Goal: Information Seeking & Learning: Learn about a topic

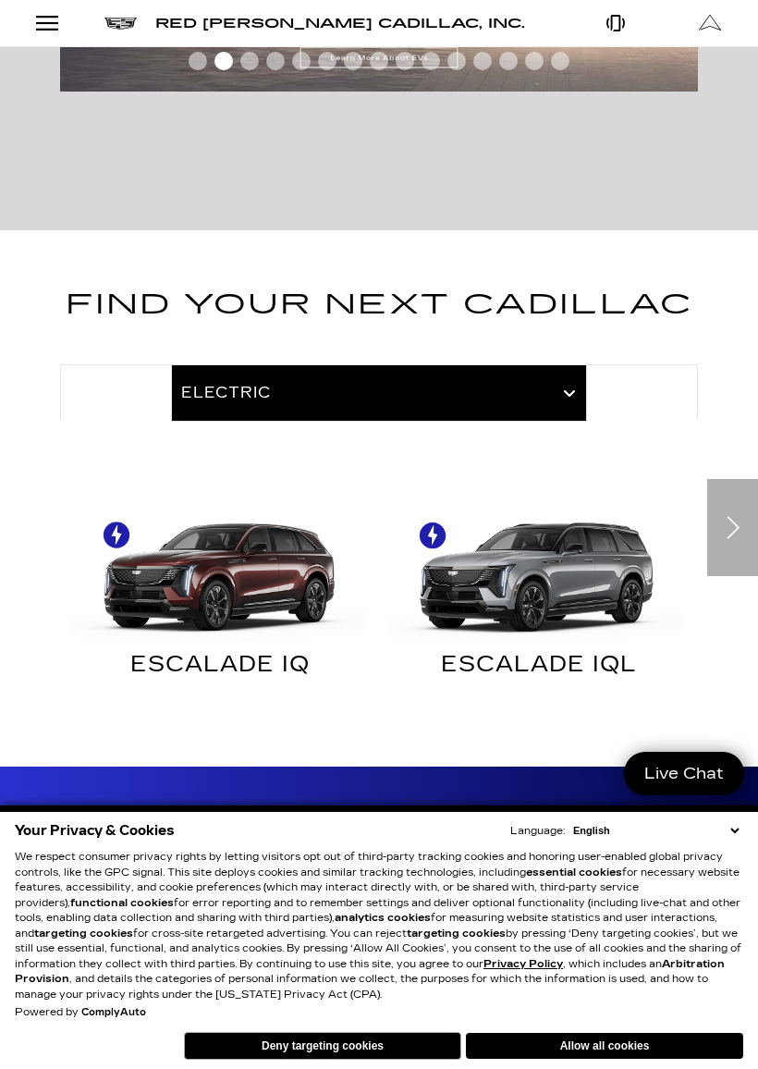
scroll to position [532, 0]
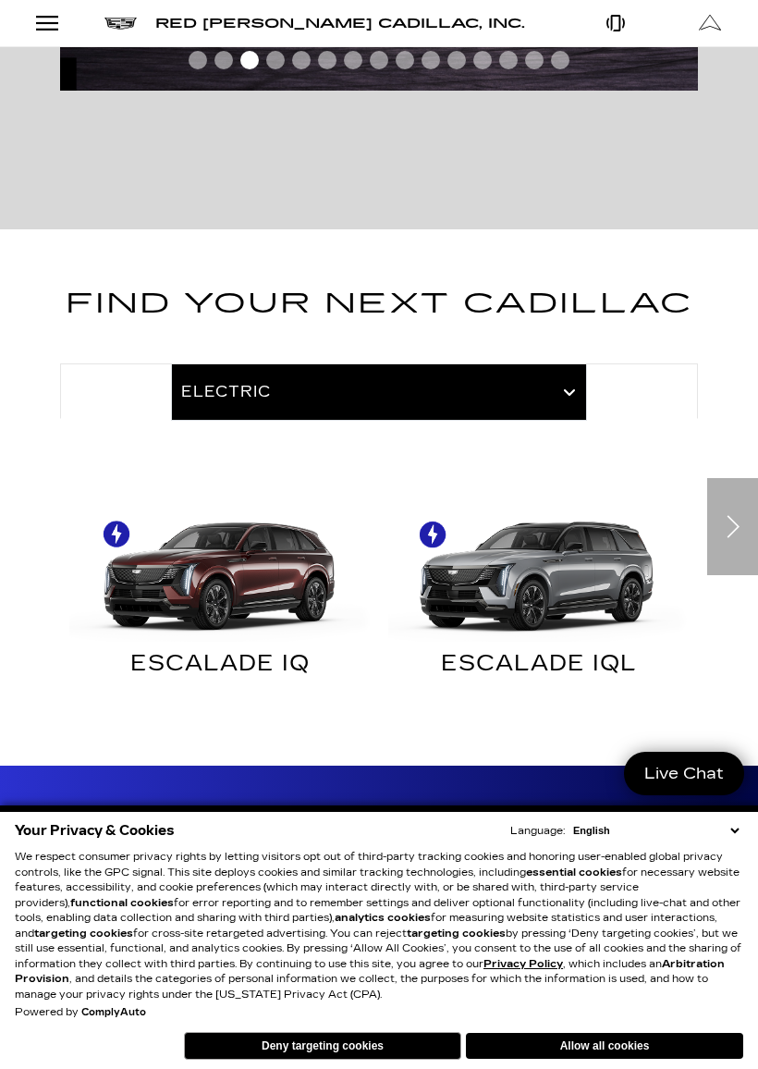
click at [397, 947] on button "Deny targeting cookies" at bounding box center [322, 1046] width 277 height 28
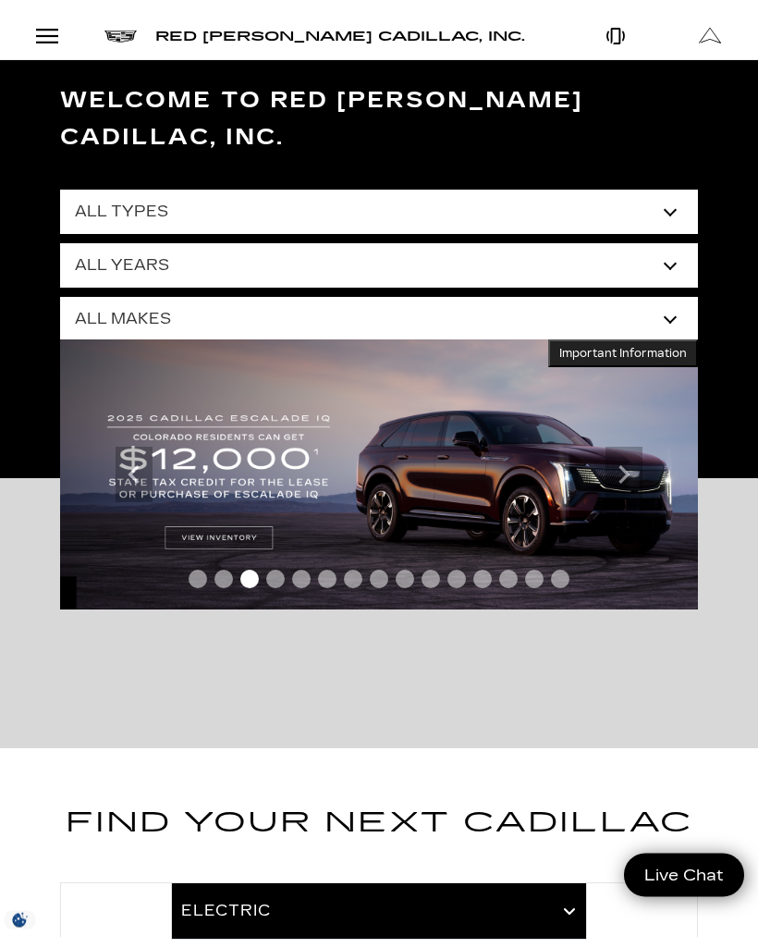
scroll to position [0, 0]
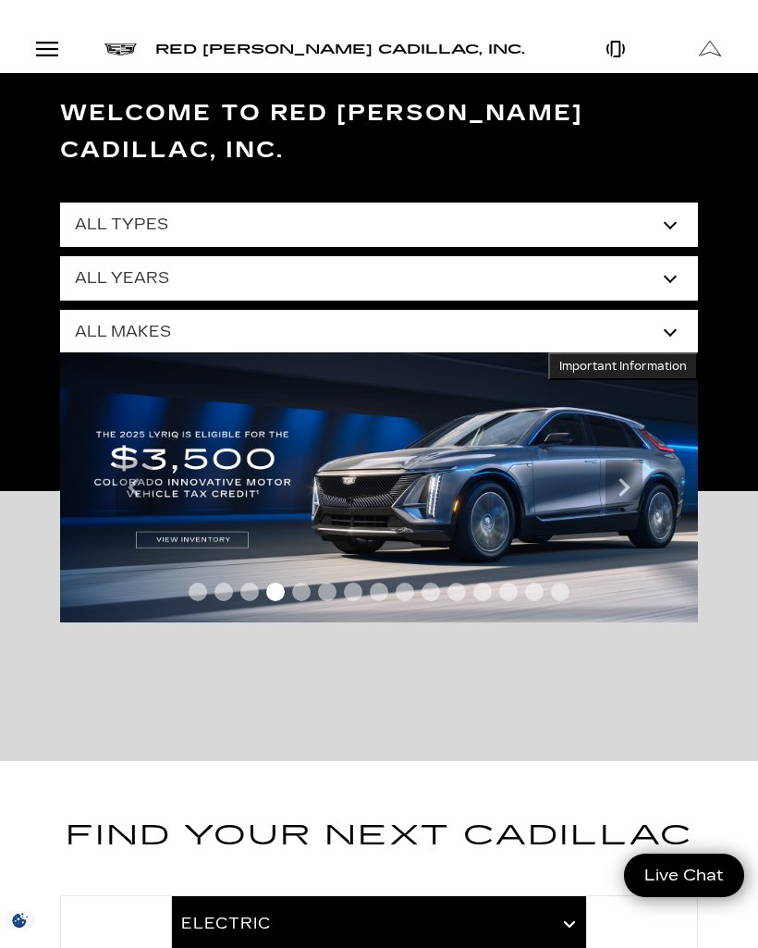
click at [43, 44] on div "Open Menu Modal" at bounding box center [46, 49] width 31 height 22
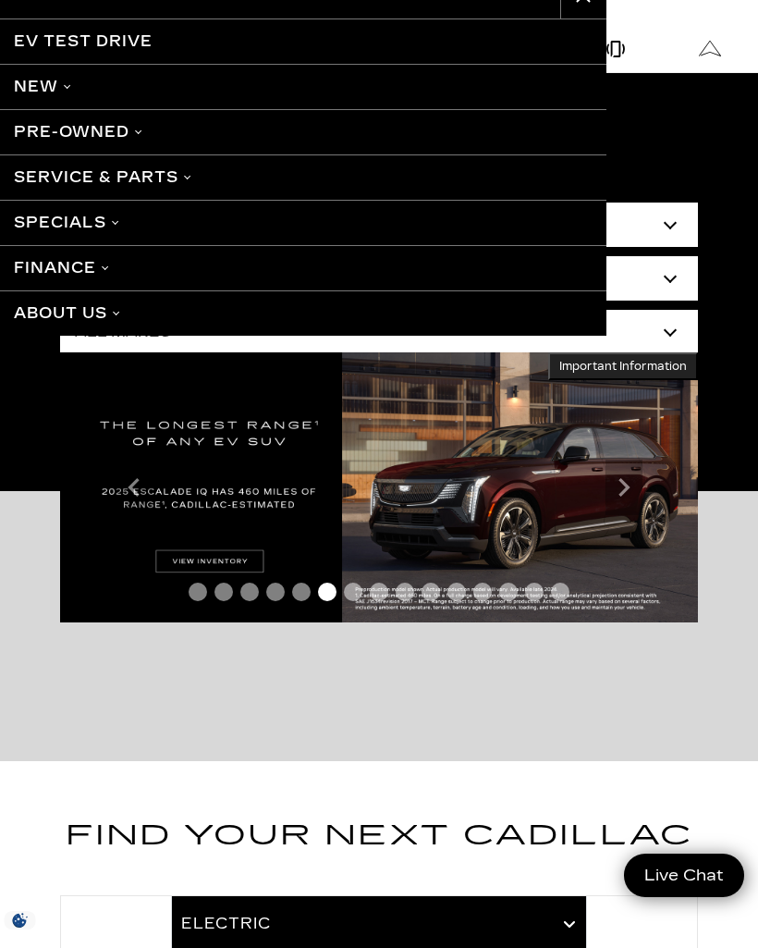
click at [44, 219] on link "Specials" at bounding box center [303, 222] width 607 height 45
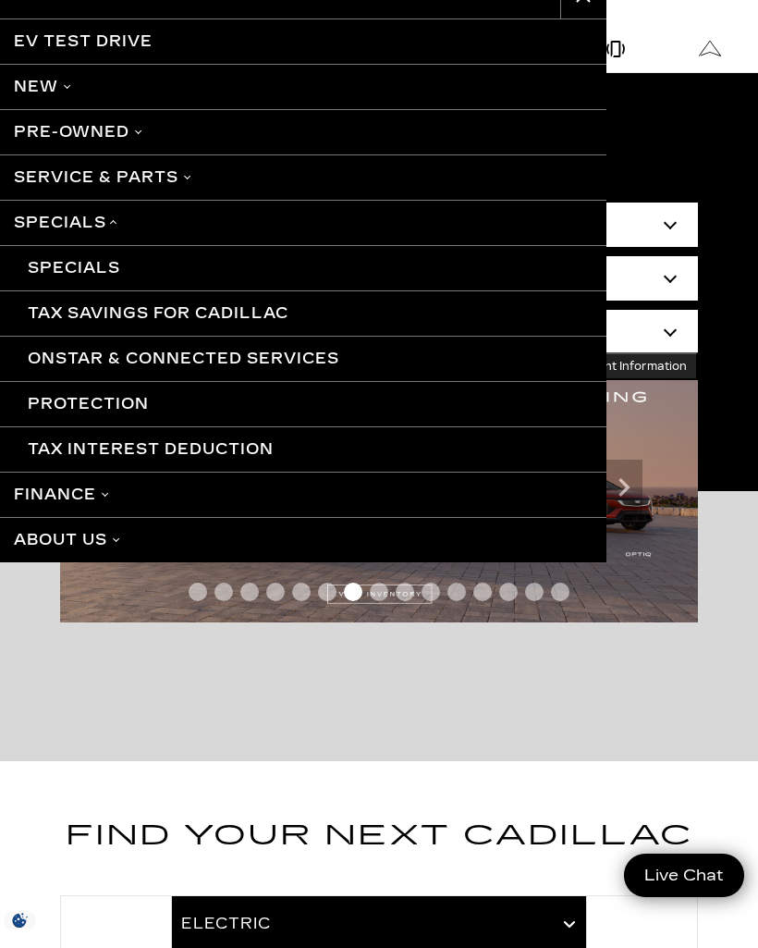
scroll to position [0, 2]
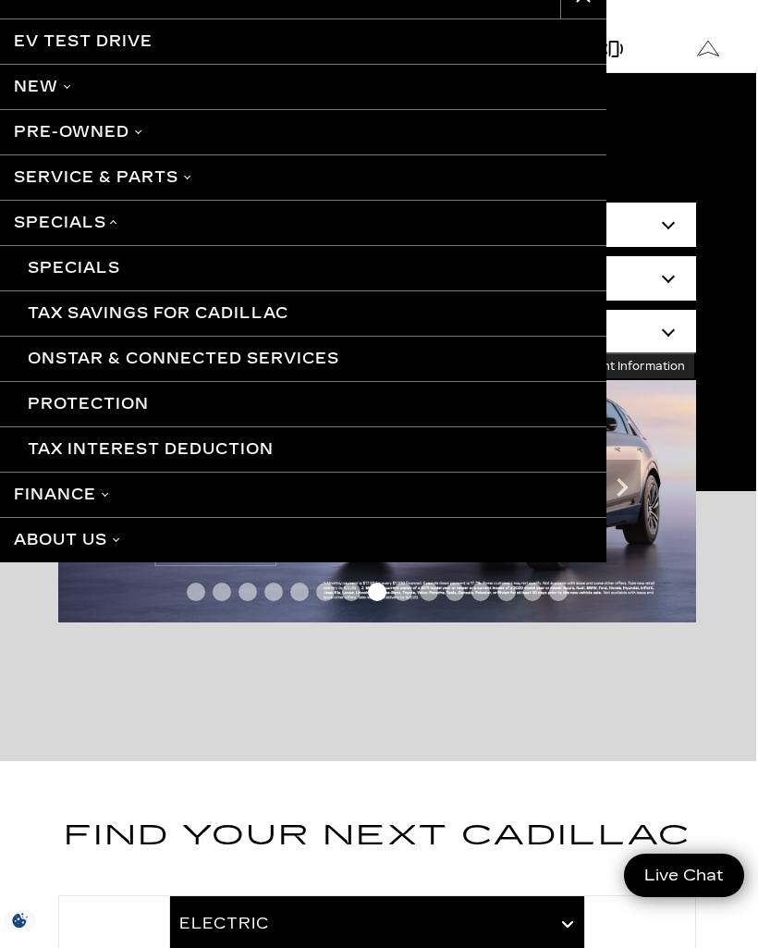
click at [46, 145] on link "Pre-Owned" at bounding box center [303, 131] width 607 height 45
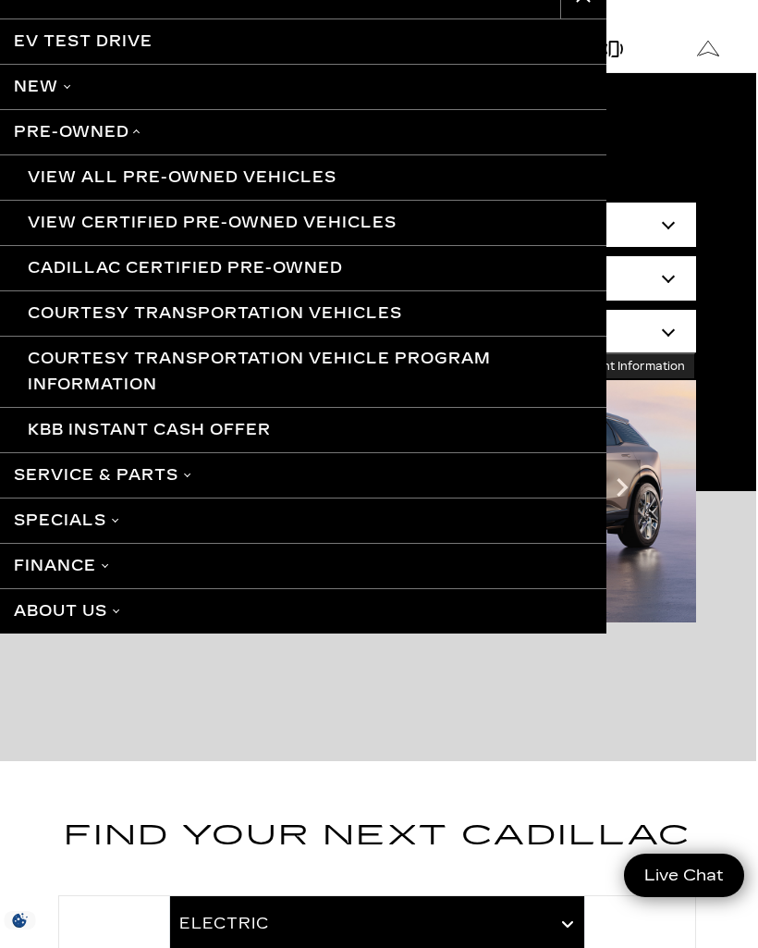
click at [68, 256] on link "Cadillac Certified Pre-Owned" at bounding box center [303, 267] width 607 height 45
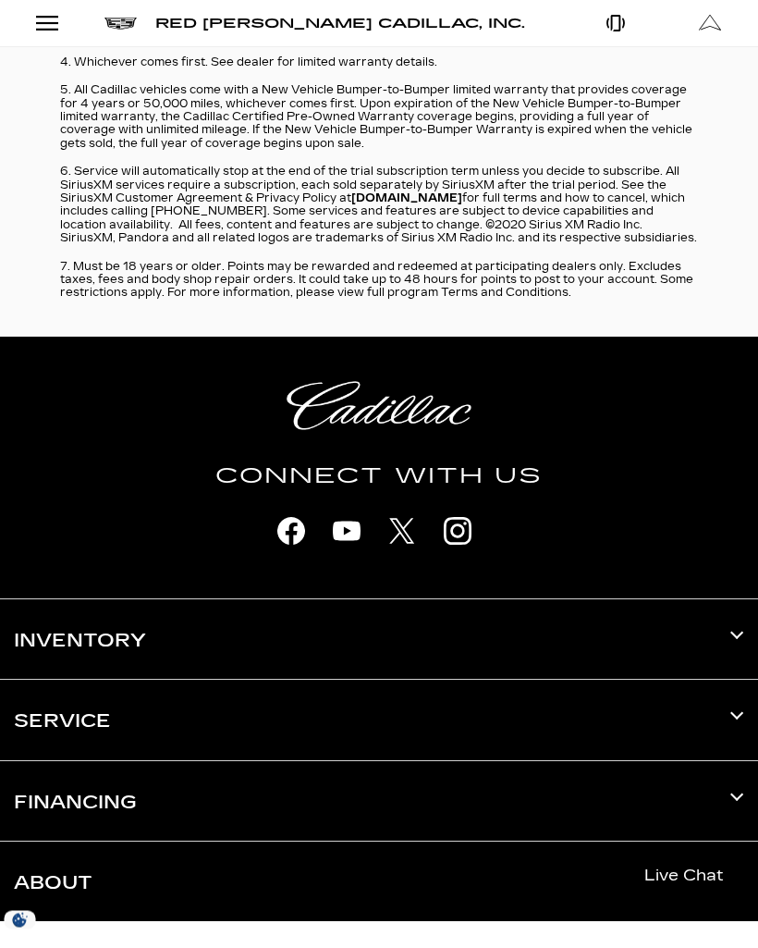
scroll to position [5753, 0]
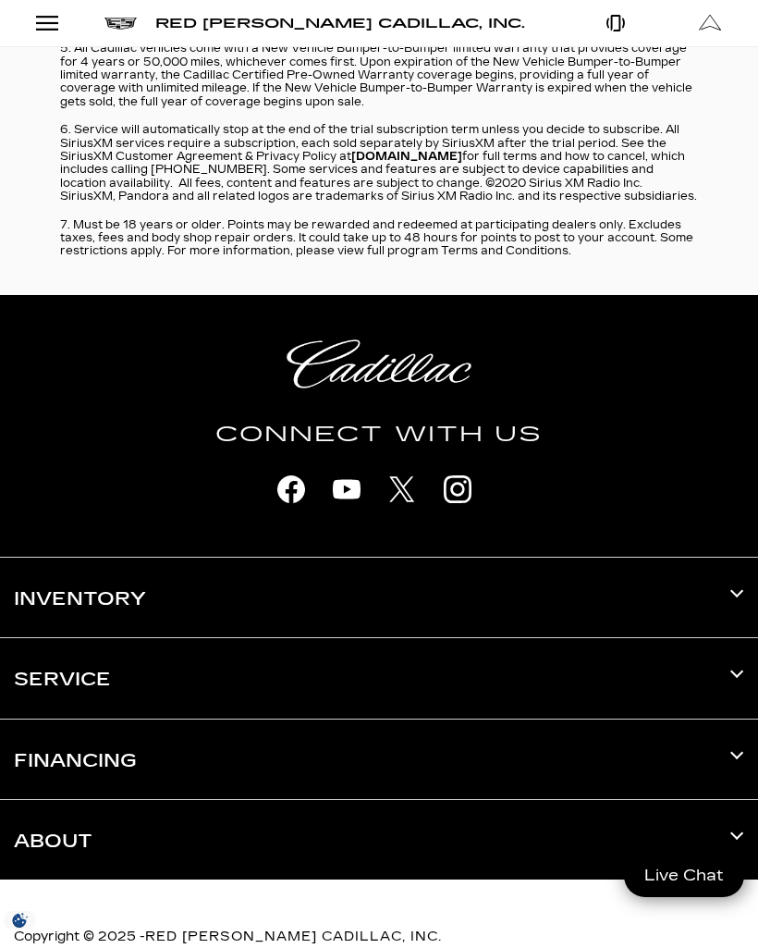
click at [742, 587] on h3 "Inventory" at bounding box center [379, 598] width 731 height 80
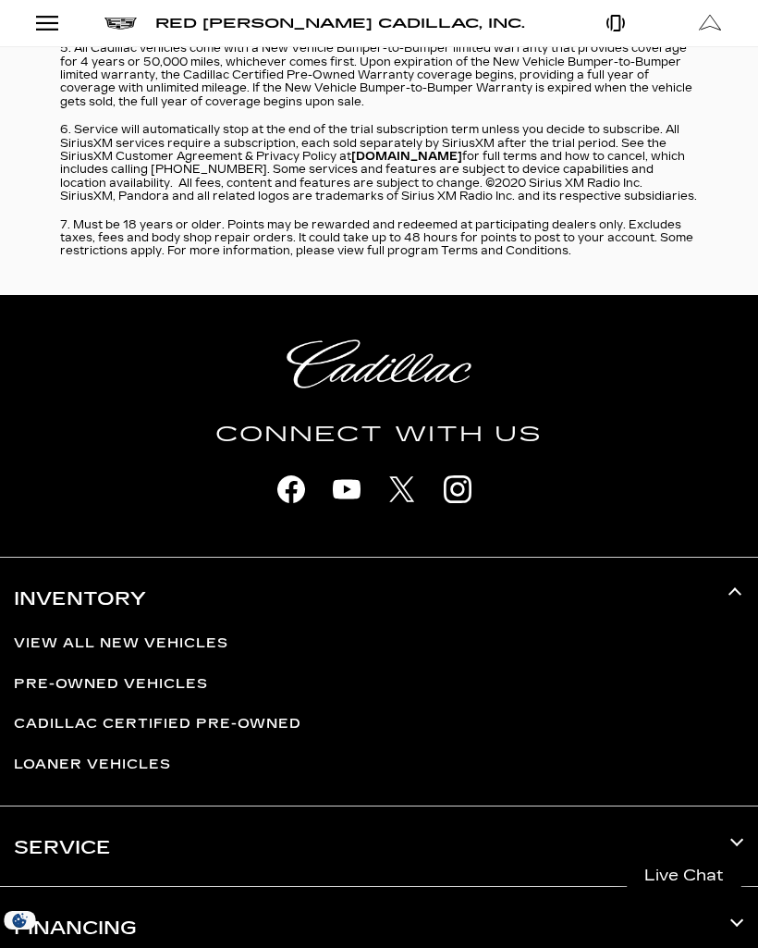
click at [55, 676] on link "Pre-Owned Vehicles" at bounding box center [111, 684] width 194 height 16
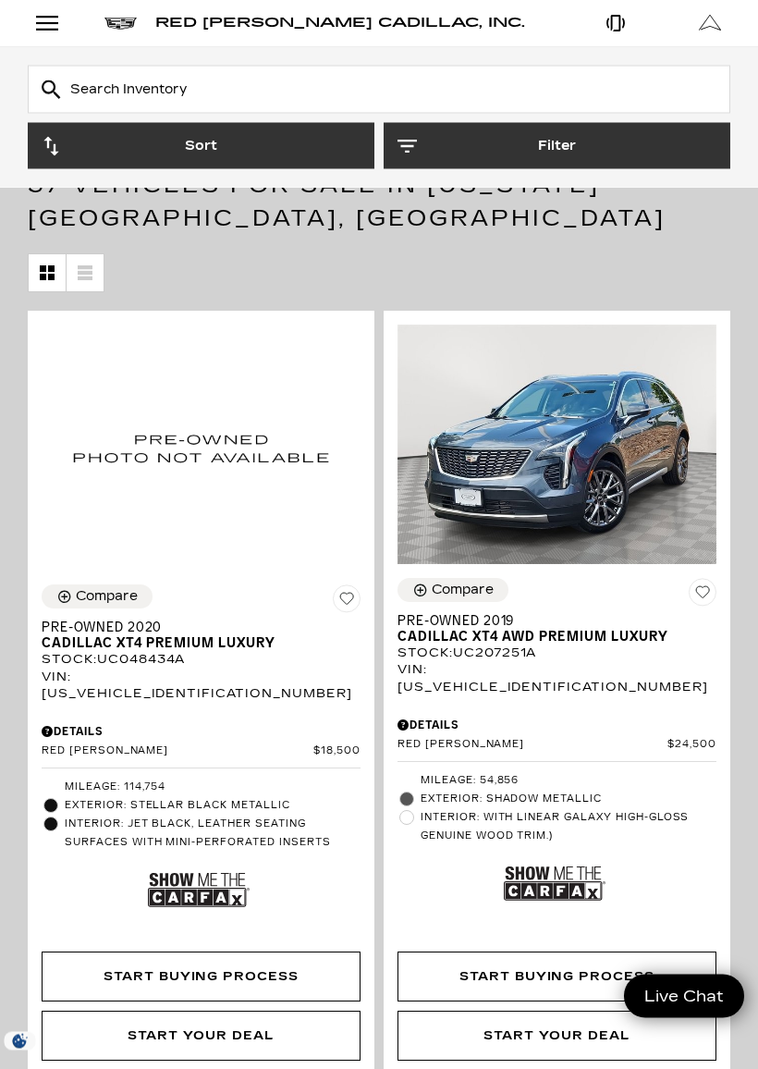
scroll to position [246, 0]
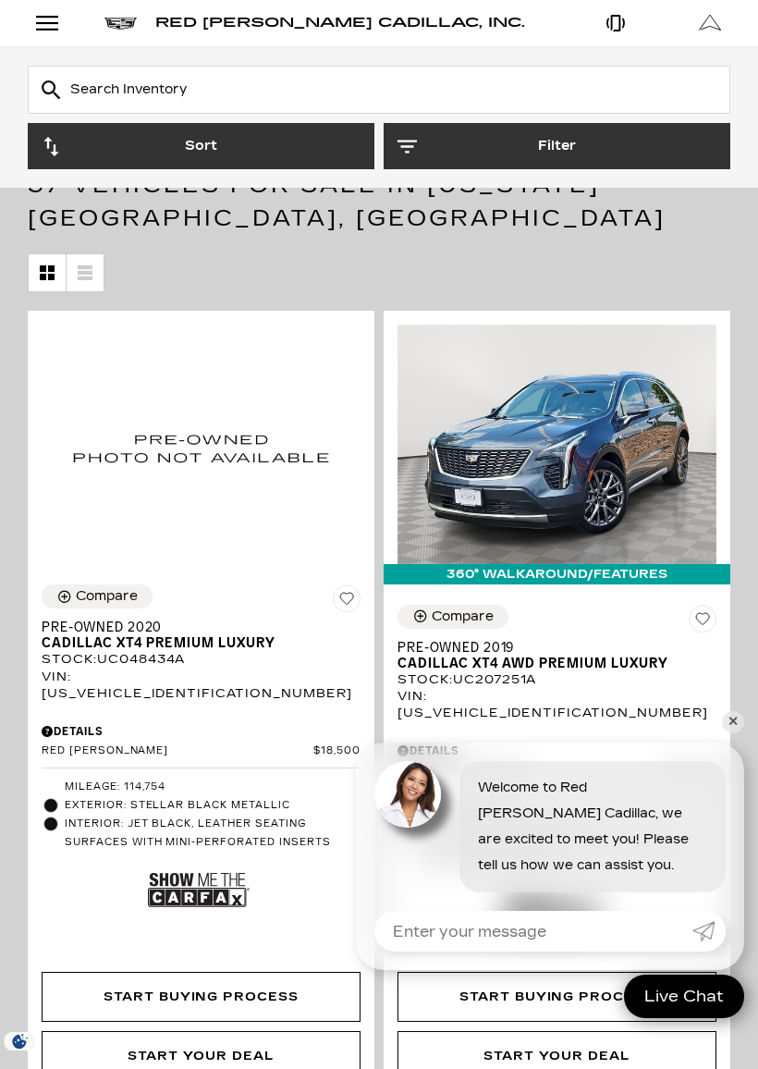
click at [735, 728] on link "✕" at bounding box center [733, 722] width 22 height 22
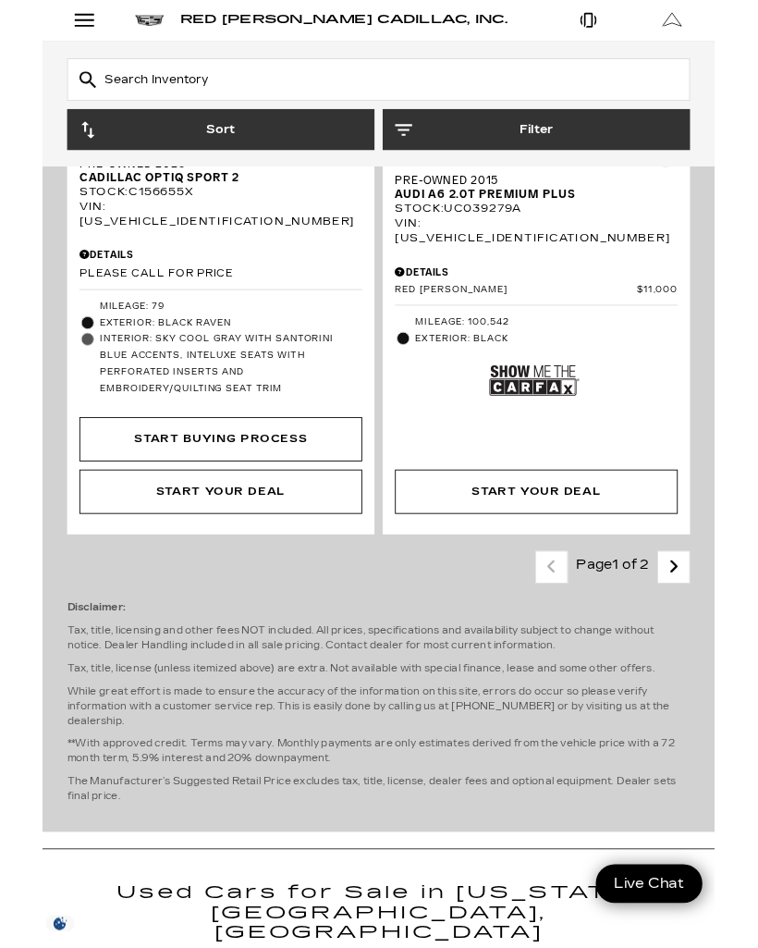
scroll to position [8740, 0]
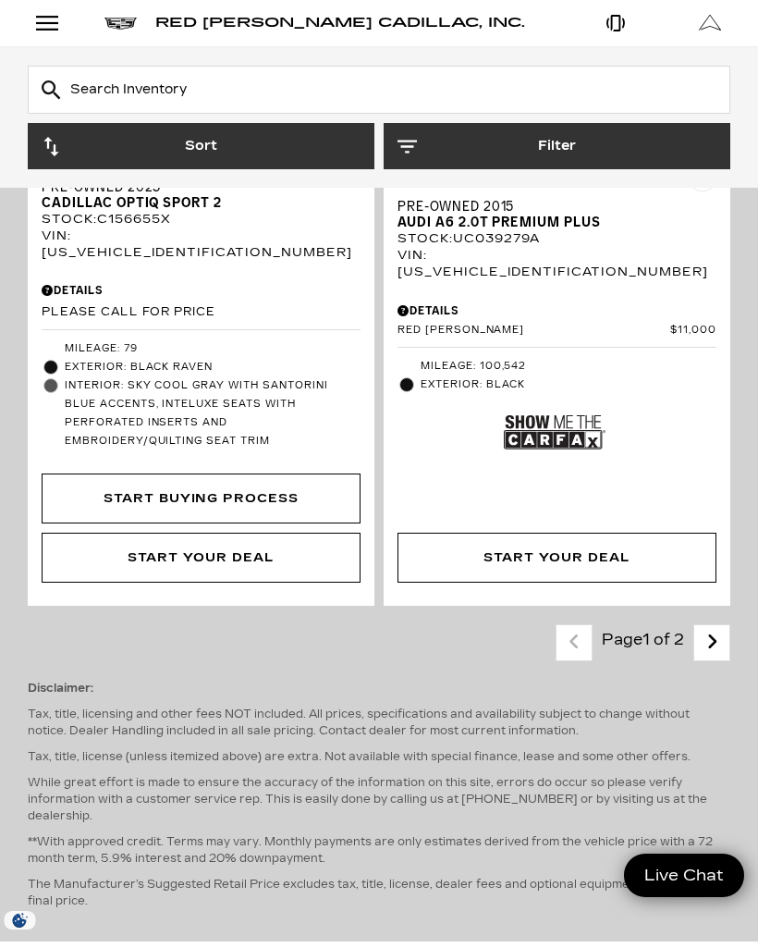
click at [716, 627] on icon "next page" at bounding box center [713, 642] width 12 height 30
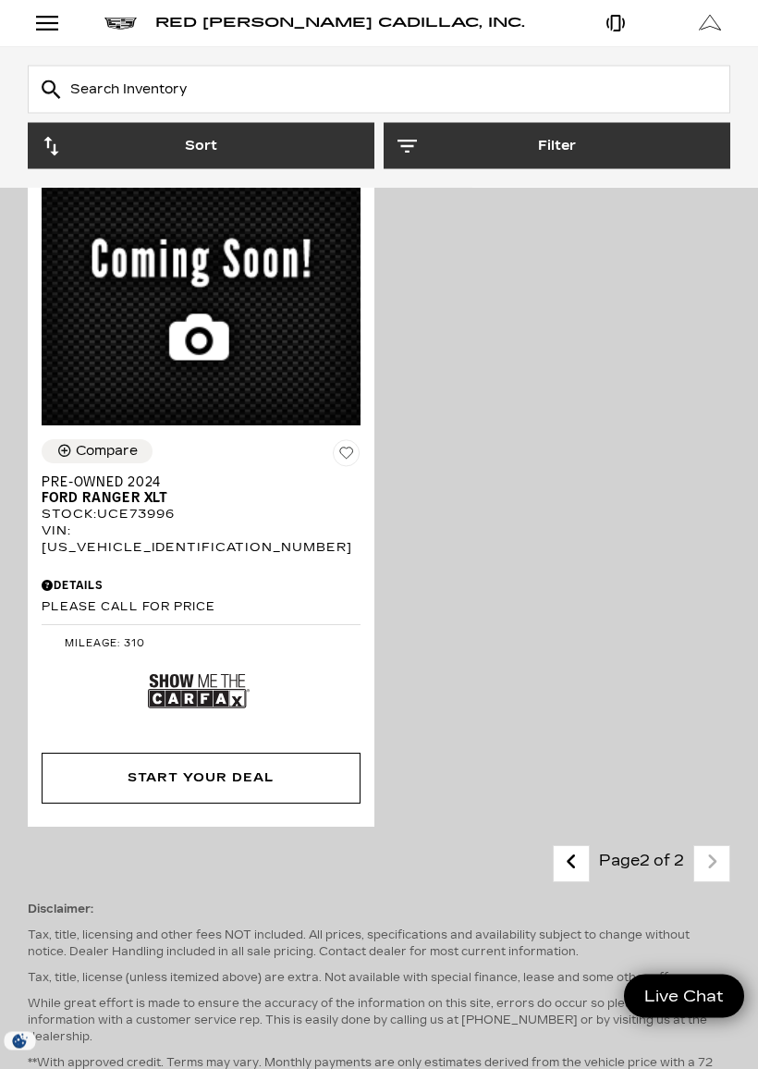
scroll to position [6181, 0]
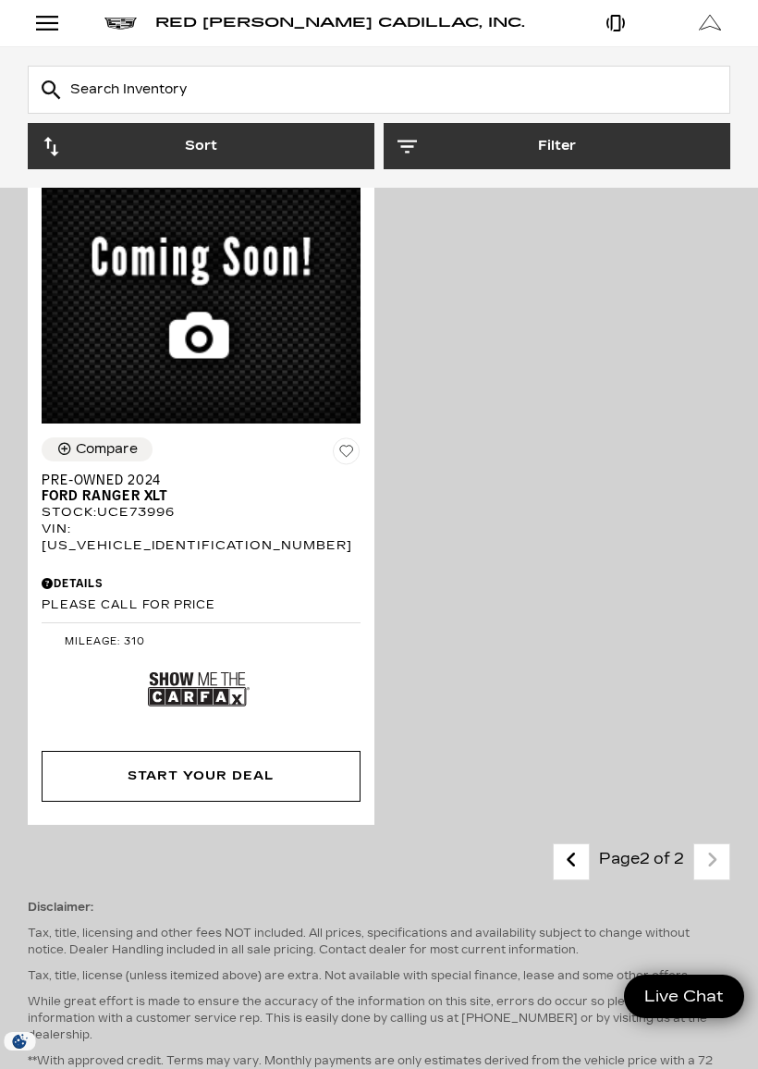
click at [40, 22] on div "Open Menu Modal" at bounding box center [46, 23] width 31 height 22
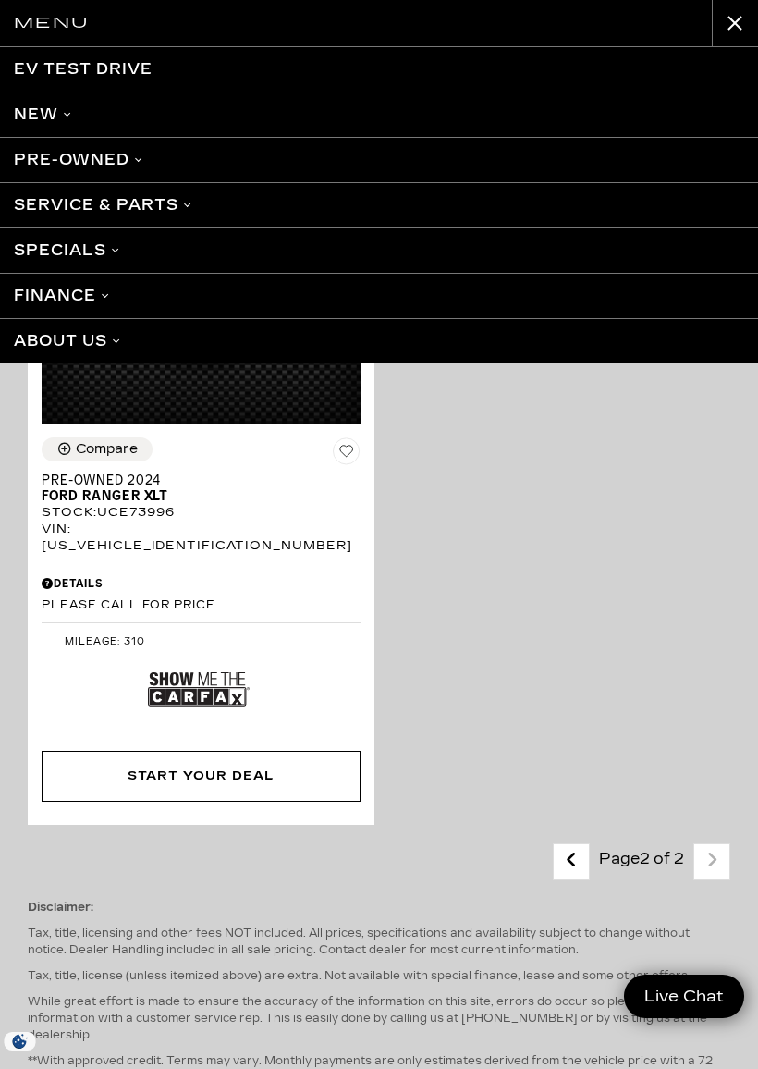
click at [48, 76] on link "EV Test Drive" at bounding box center [379, 69] width 758 height 44
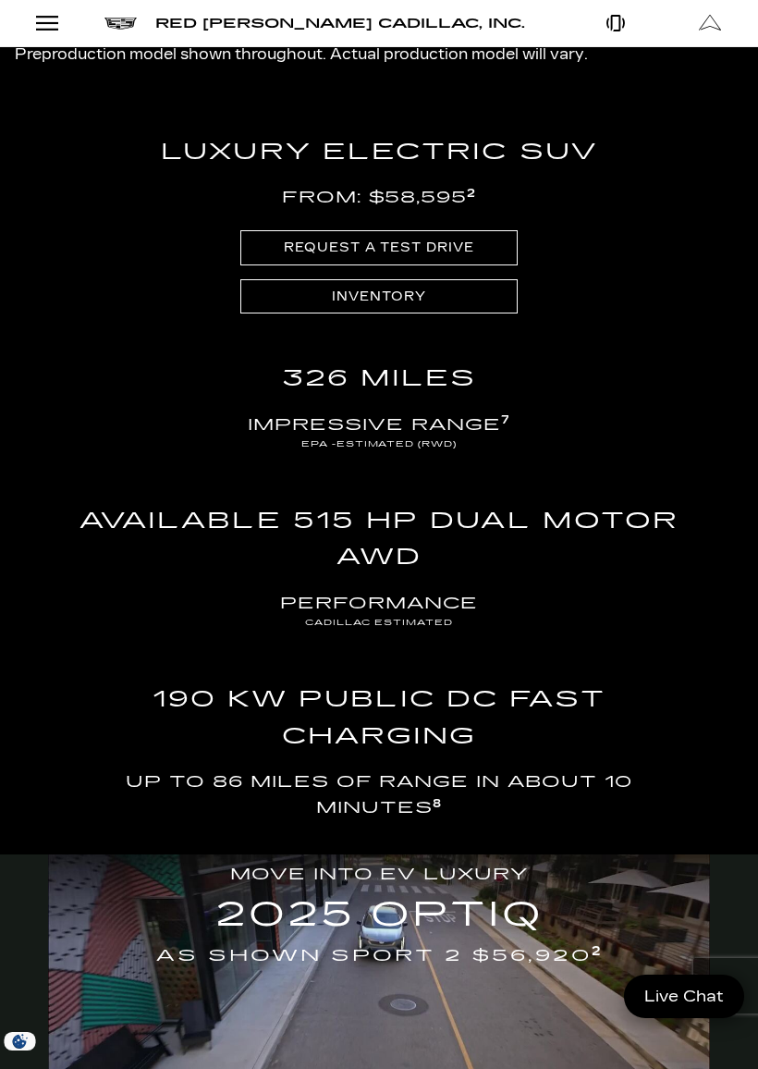
scroll to position [2669, 0]
